Goal: Task Accomplishment & Management: Manage account settings

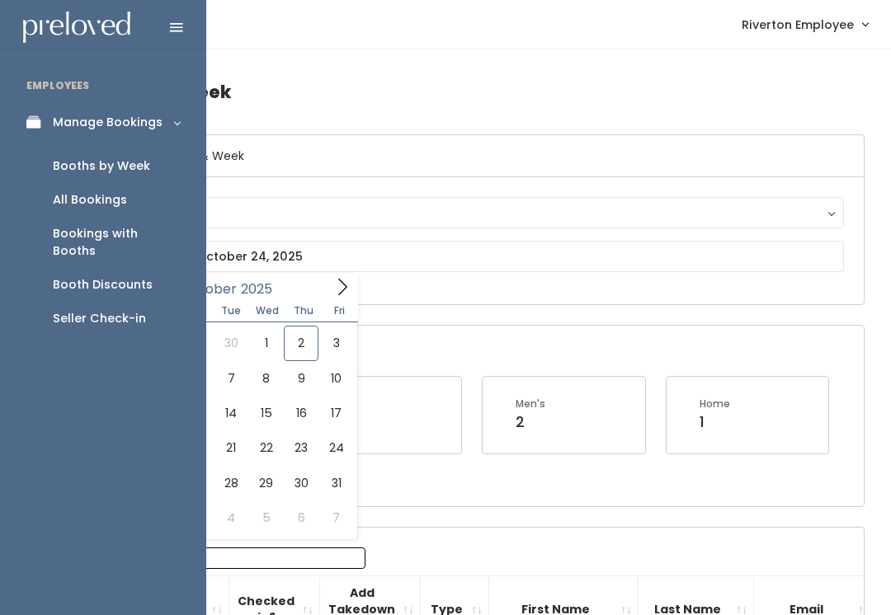
click at [108, 172] on div "Booths by Week" at bounding box center [101, 166] width 97 height 17
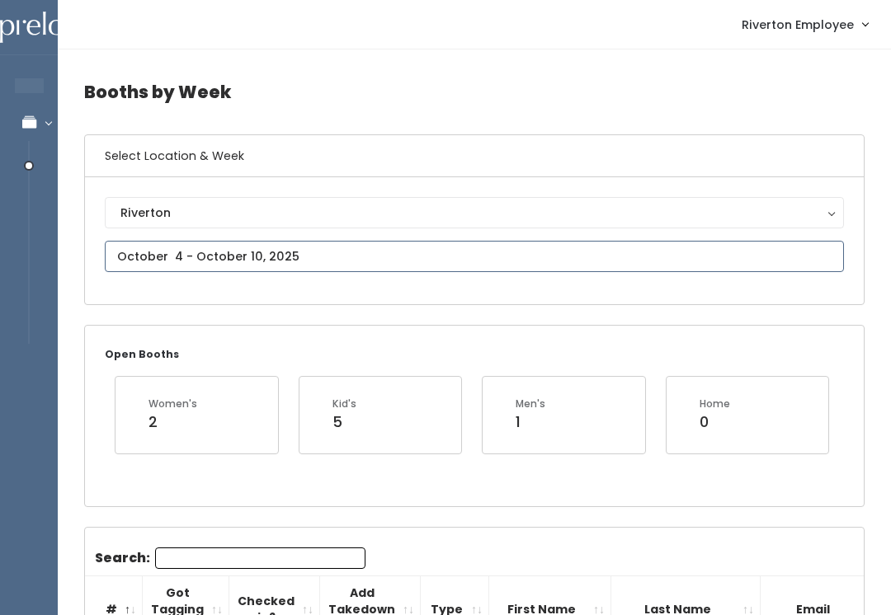
click at [266, 256] on input "text" at bounding box center [474, 256] width 739 height 31
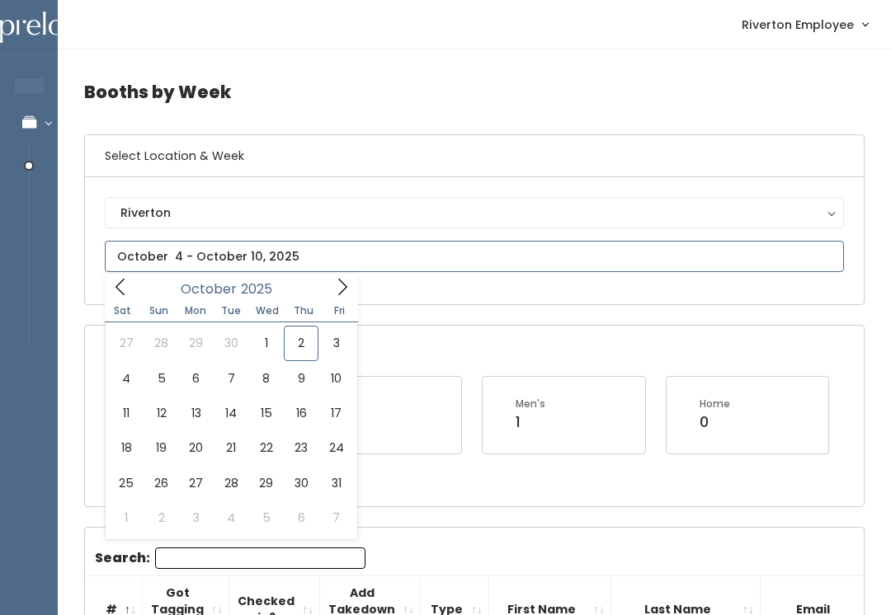
type input "October 4 to October 10"
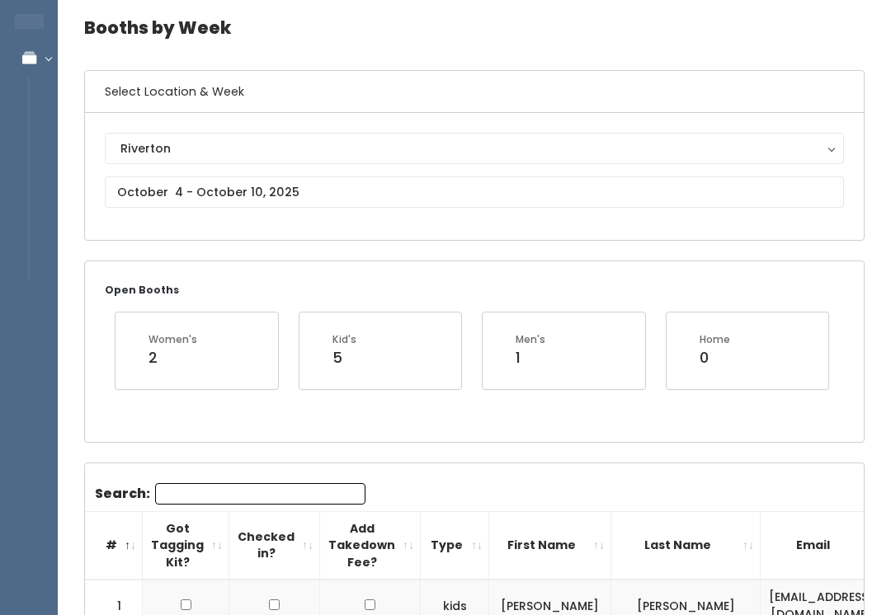
scroll to position [64, 0]
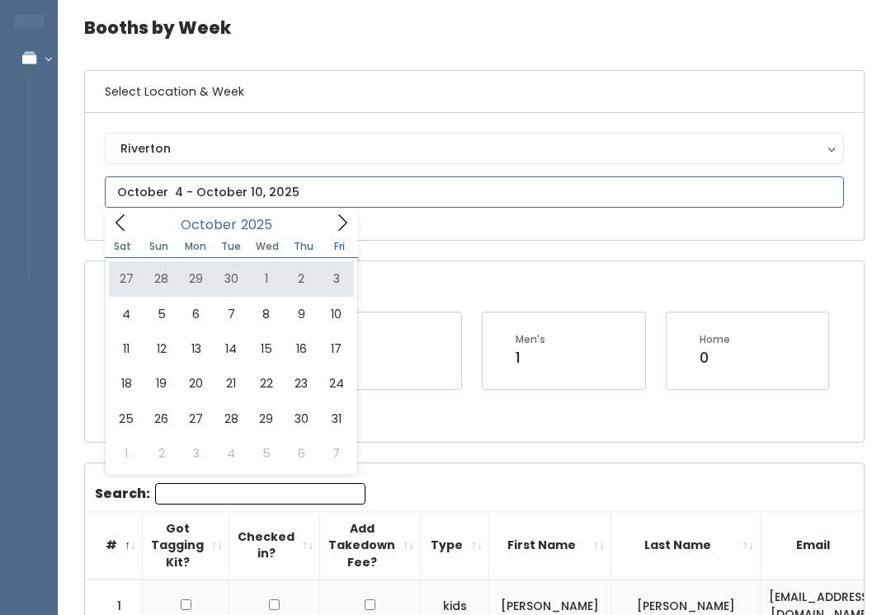
type input "September 27 to October 3"
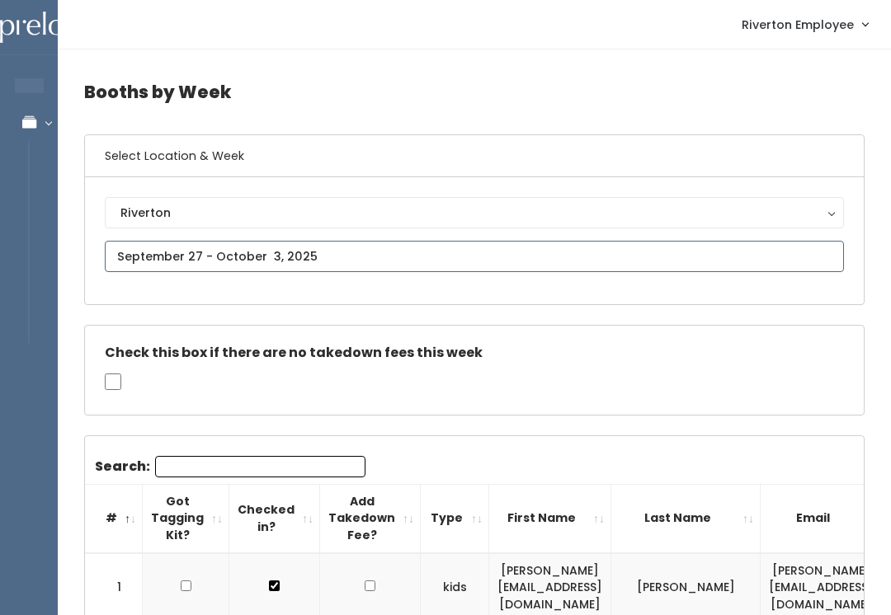
click at [415, 254] on input "text" at bounding box center [474, 256] width 739 height 31
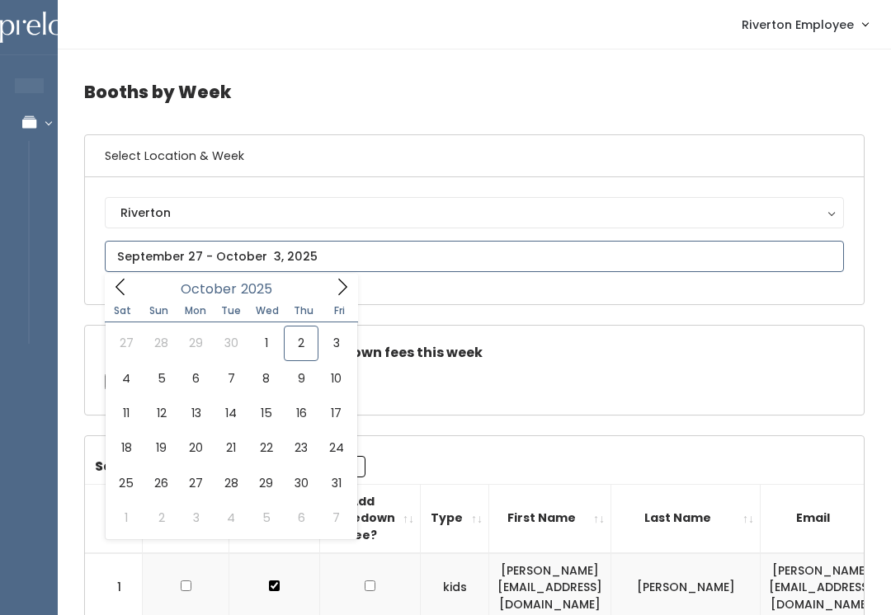
type input "October 4 to October 10"
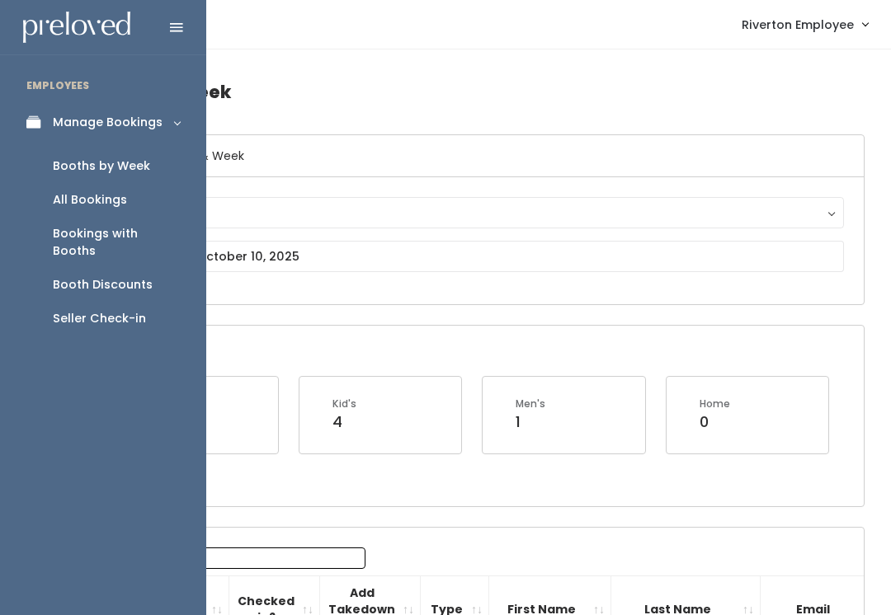
click at [60, 276] on div "Booth Discounts" at bounding box center [103, 284] width 100 height 17
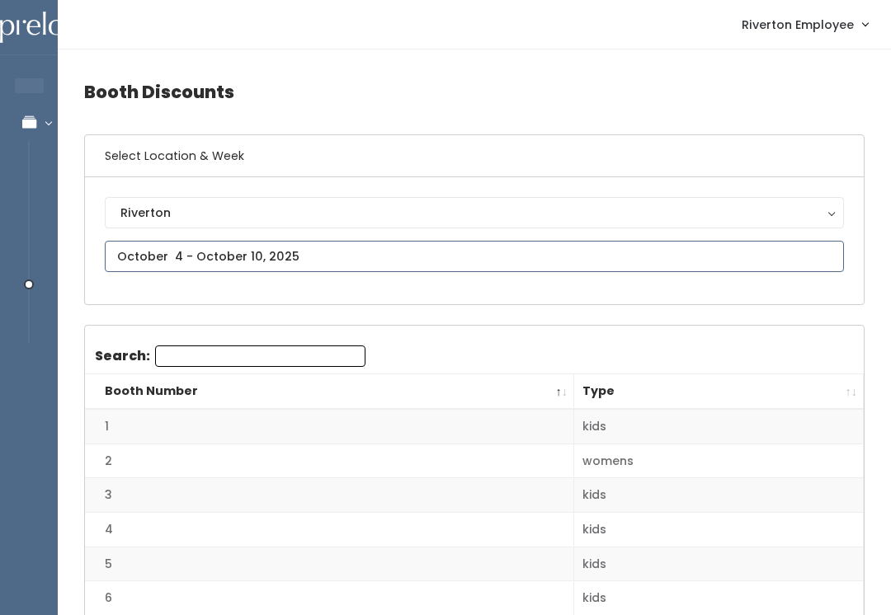
click at [151, 243] on input "text" at bounding box center [474, 256] width 739 height 31
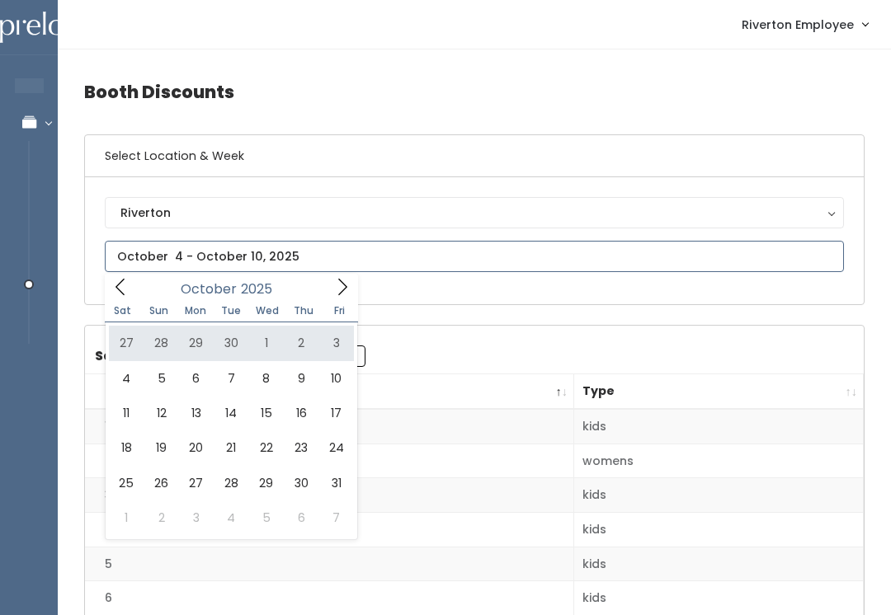
type input "September 27 to October 3"
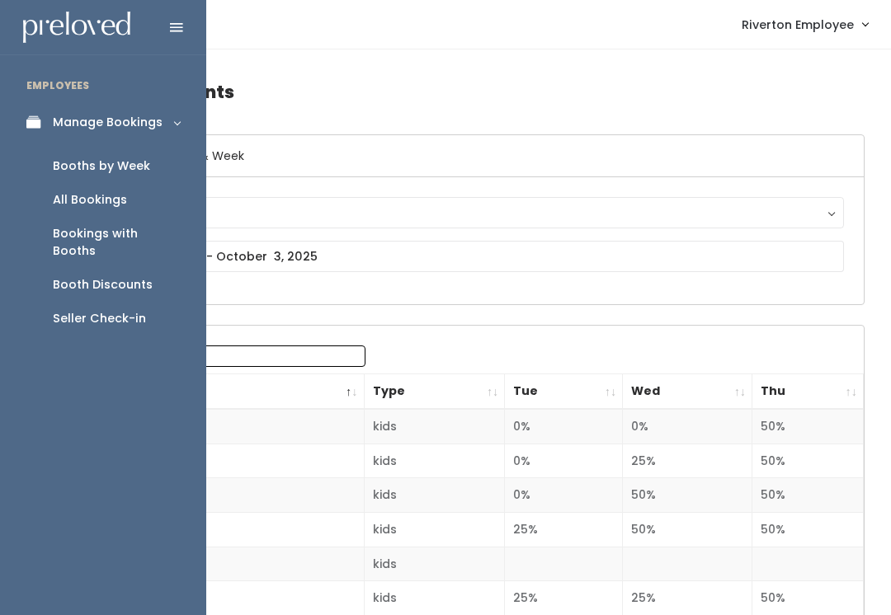
click at [131, 166] on div "Booths by Week" at bounding box center [101, 166] width 97 height 17
